Goal: Transaction & Acquisition: Book appointment/travel/reservation

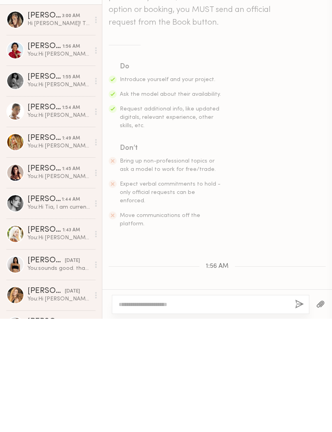
click at [278, 175] on section "Do Introduce yourself and your project. Ask the model about their availability.…" at bounding box center [217, 258] width 217 height 167
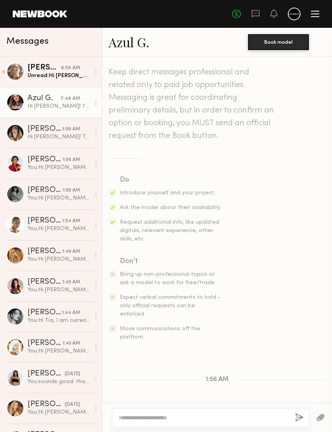
click at [131, 47] on link "Azul G." at bounding box center [129, 41] width 41 height 17
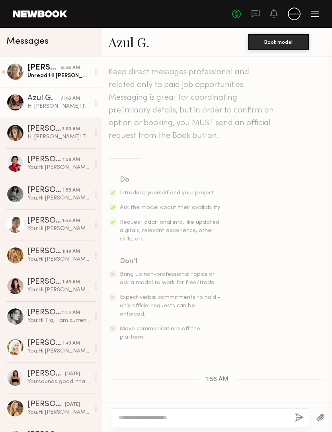
click at [52, 72] on div "Olya M." at bounding box center [43, 68] width 33 height 8
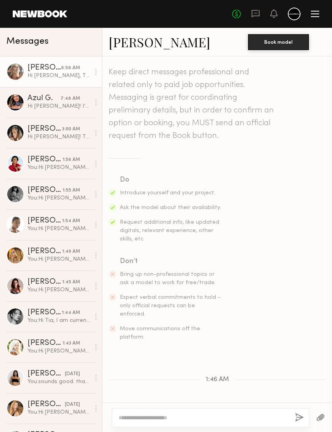
click at [136, 46] on link "Olya M." at bounding box center [159, 41] width 101 height 17
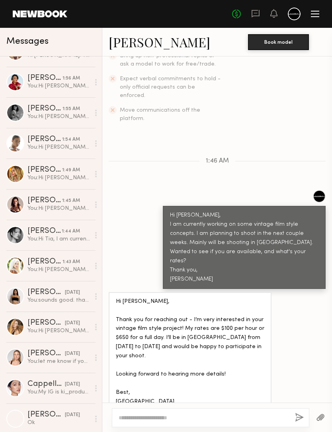
scroll to position [81, 0]
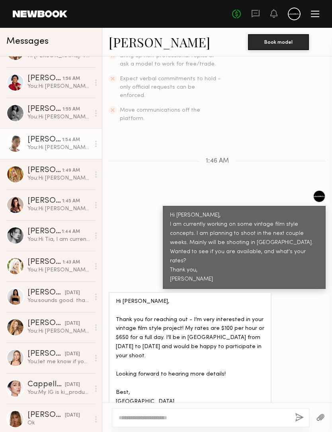
click at [48, 143] on div "Liv M." at bounding box center [44, 140] width 35 height 8
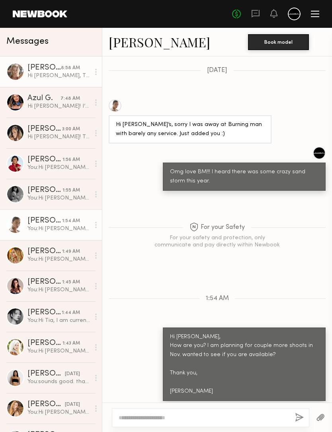
click at [40, 72] on div "Hi Maggie, Thank you for reaching out - I’m very interested in your vintage fil…" at bounding box center [58, 76] width 62 height 8
